Goal: Task Accomplishment & Management: Manage account settings

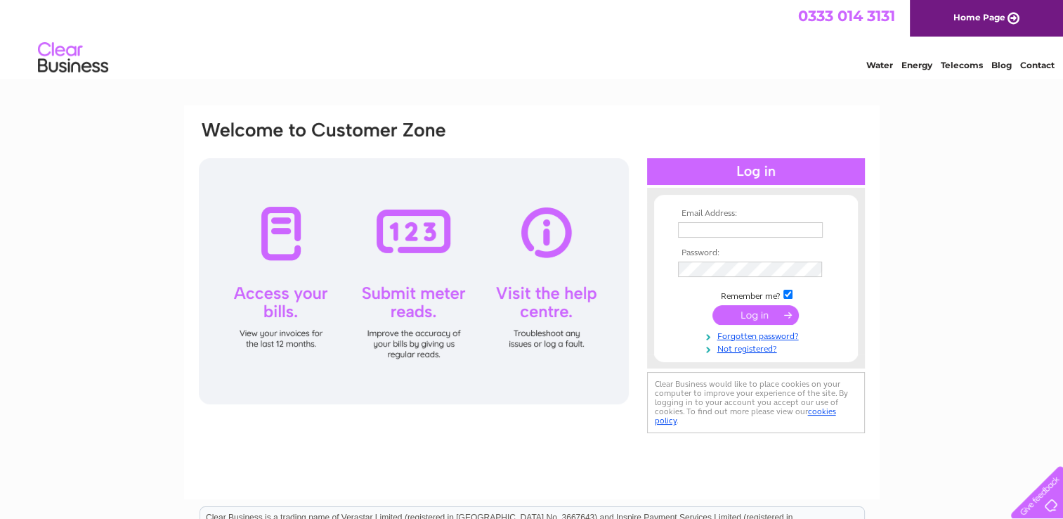
type input "accounts@qatravel.com"
click at [760, 315] on input "submit" at bounding box center [755, 315] width 86 height 20
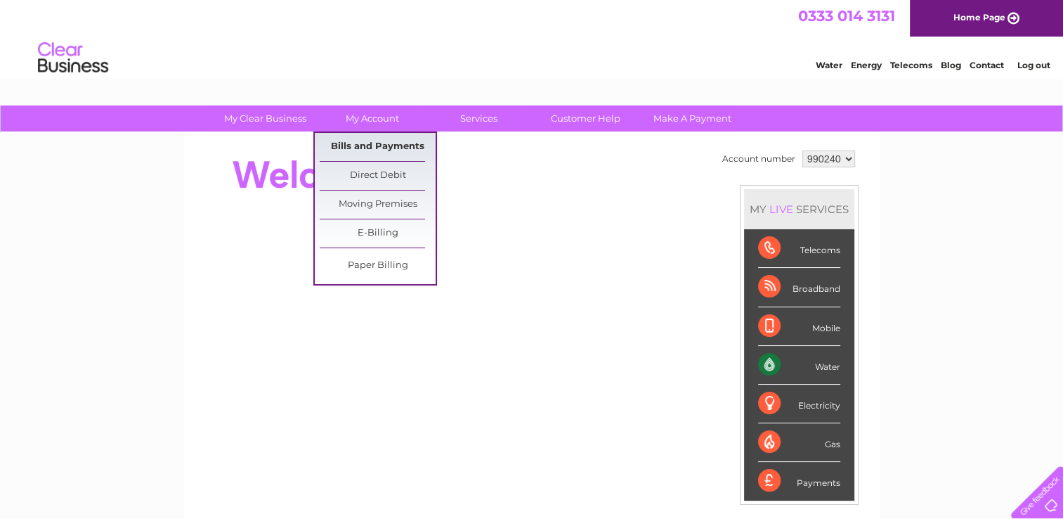
click at [374, 148] on link "Bills and Payments" at bounding box center [378, 147] width 116 height 28
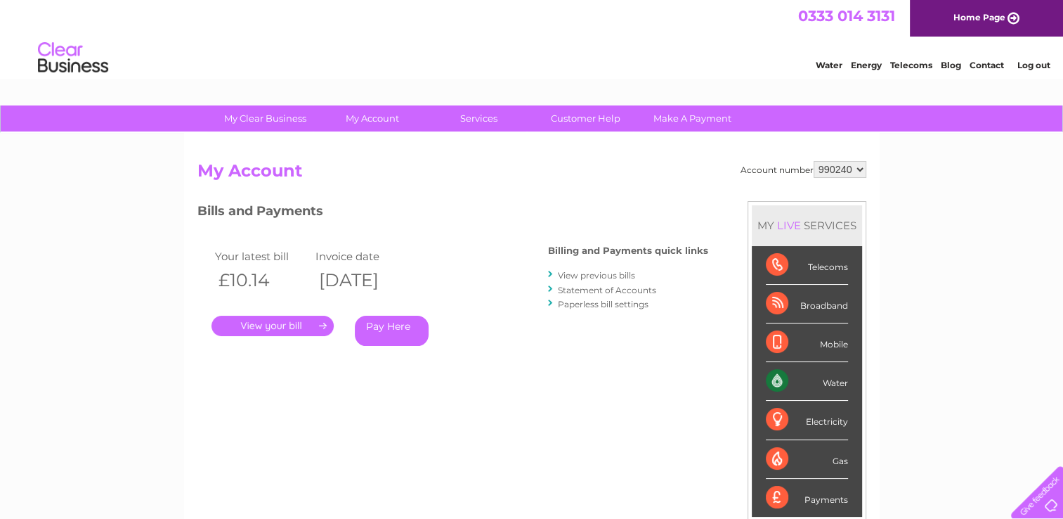
click at [287, 323] on link "." at bounding box center [272, 325] width 122 height 20
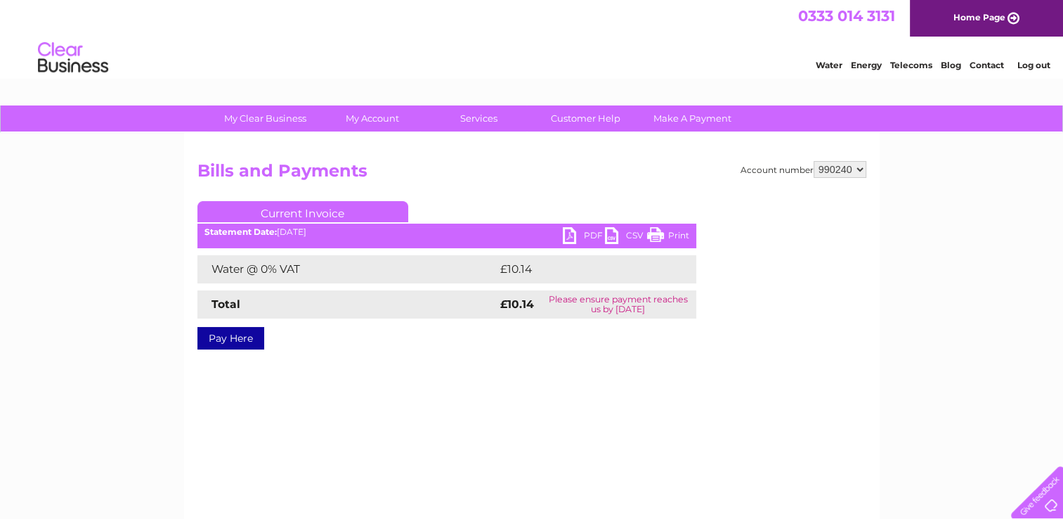
click at [570, 234] on link "PDF" at bounding box center [584, 237] width 42 height 20
